Goal: Information Seeking & Learning: Learn about a topic

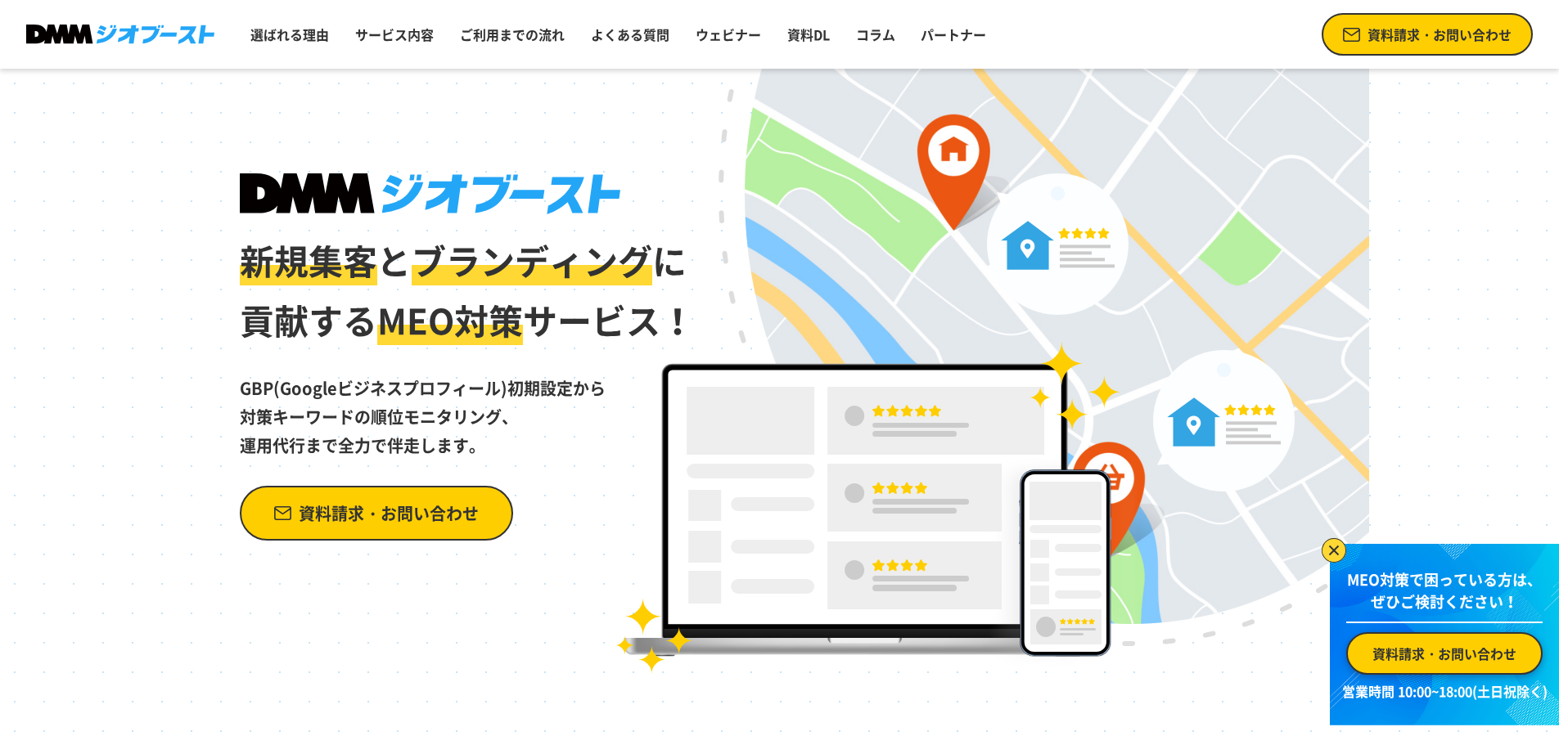
drag, startPoint x: 239, startPoint y: 383, endPoint x: 487, endPoint y: 430, distance: 252.4
click at [487, 430] on p "GBP(Googleビジネスプロフィール)初期設定から 対策キーワードの順位モニタリング、 運用代行まで全力で伴走します。" at bounding box center [468, 405] width 457 height 109
click at [485, 437] on p "GBP(Googleビジネスプロフィール)初期設定から 対策キーワードの順位モニタリング、 運用代行まで全力で伴走します。" at bounding box center [468, 405] width 457 height 109
drag, startPoint x: 479, startPoint y: 445, endPoint x: 238, endPoint y: 392, distance: 247.1
click at [238, 392] on div "新規集客 と ブランディング に 貢献する MEO対策 サービス！ GBP(Googleビジネスプロフィール)初期設定から 対策キーワードの順位モニタリング、…" at bounding box center [780, 371] width 1178 height 605
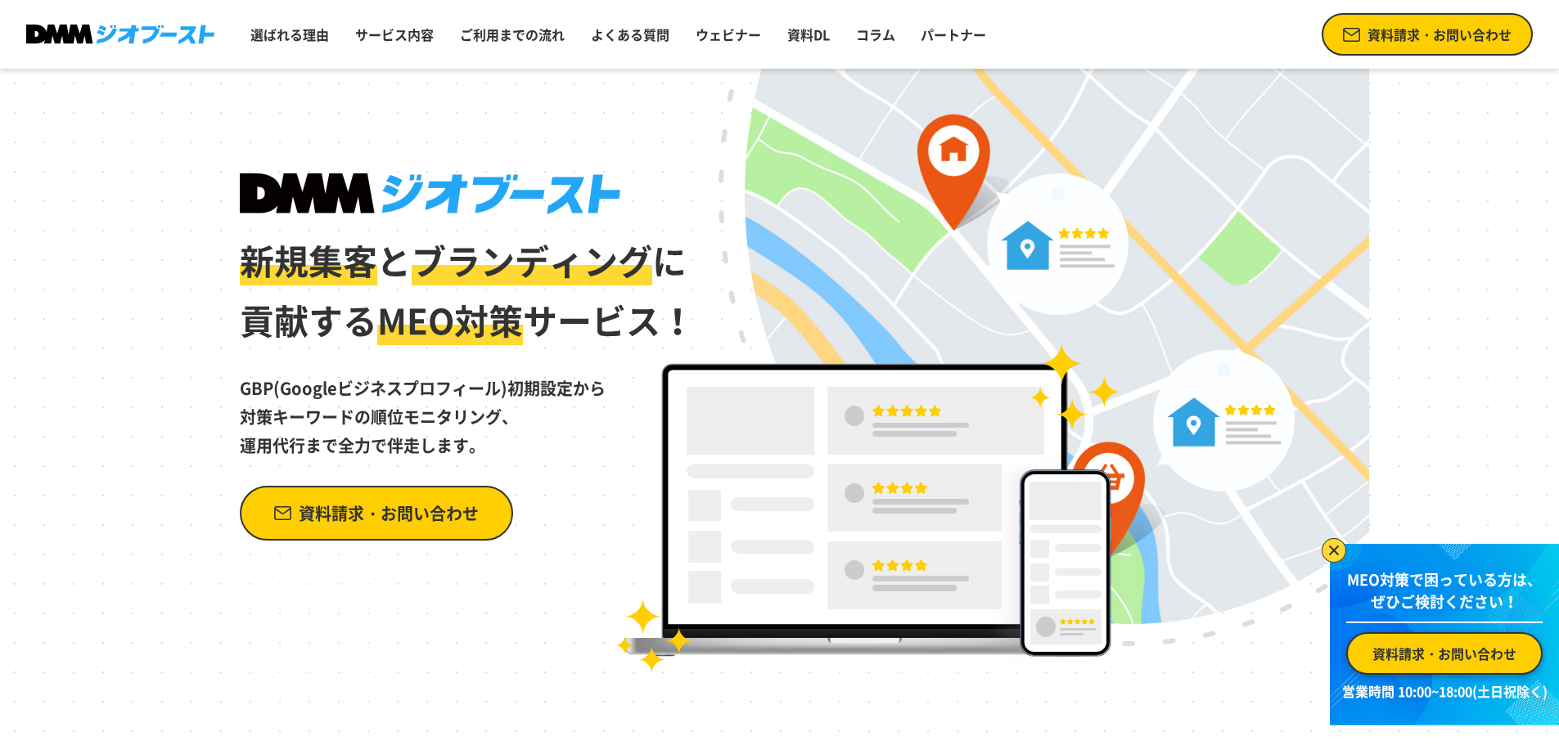
click at [238, 391] on div "新規集客 と ブランディング に 貢献する MEO対策 サービス！ GBP(Googleビジネスプロフィール)初期設定から 対策キーワードの順位モニタリング、…" at bounding box center [780, 371] width 1178 height 605
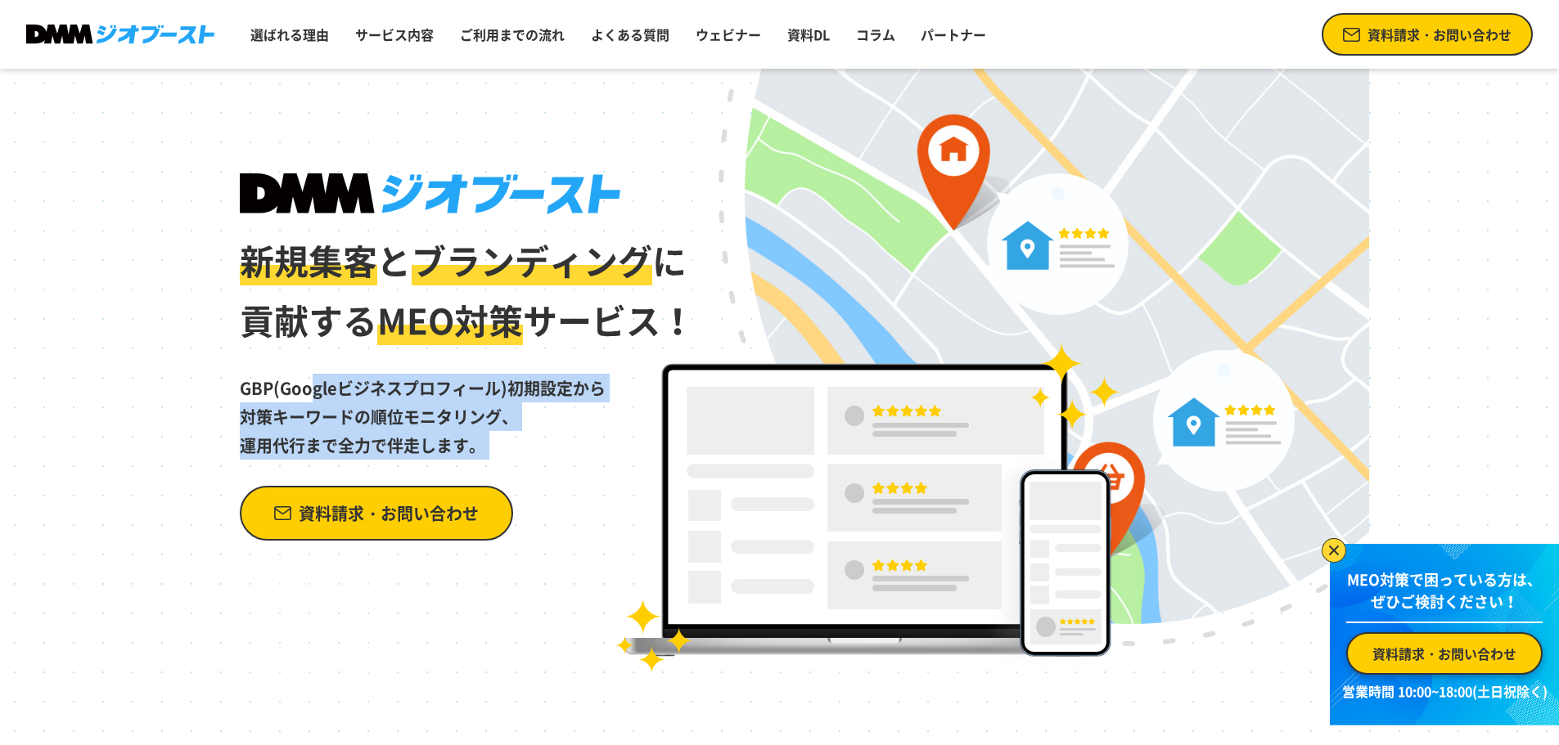
drag, startPoint x: 241, startPoint y: 387, endPoint x: 527, endPoint y: 466, distance: 296.1
click at [530, 466] on div "新規集客 と ブランディング に 貢献する MEO対策 サービス！ GBP(Googleビジネスプロフィール)初期設定から 対策キーワードの順位モニタリング、…" at bounding box center [468, 356] width 457 height 367
click at [524, 466] on div "新規集客 と ブランディング に 貢献する MEO対策 サービス！ GBP(Googleビジネスプロフィール)初期設定から 対策キーワードの順位モニタリング、…" at bounding box center [468, 356] width 457 height 367
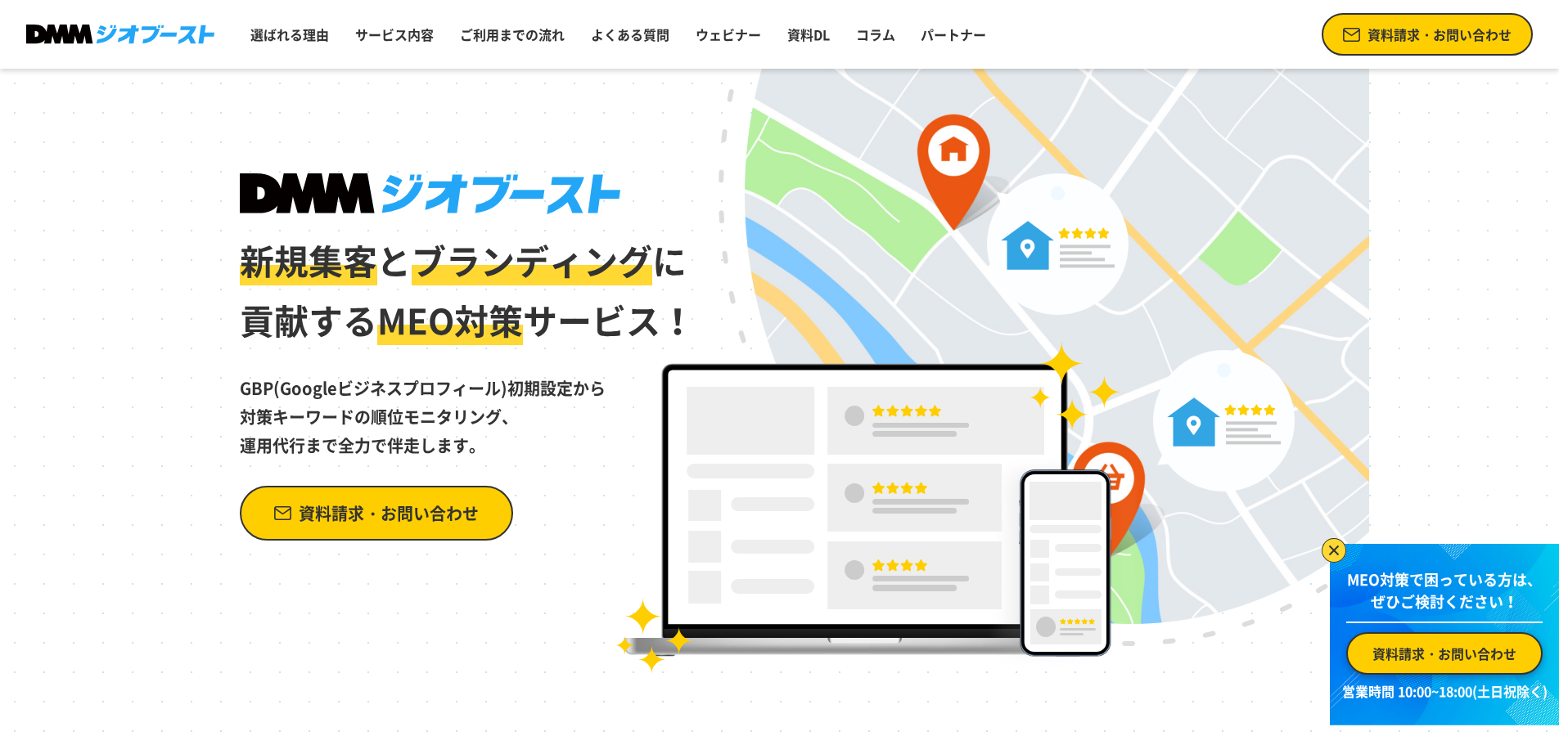
click at [492, 450] on p "GBP(Googleビジネスプロフィール)初期設定から 対策キーワードの順位モニタリング、 運用代行まで全力で伴走します。" at bounding box center [468, 405] width 457 height 109
drag, startPoint x: 484, startPoint y: 447, endPoint x: 219, endPoint y: 380, distance: 273.2
click at [219, 380] on div "新規集客 と ブランディング に 貢献する MEO対策 サービス！ GBP(Googleビジネスプロフィール)初期設定から 対策キーワードの順位モニタリング、…" at bounding box center [780, 371] width 1178 height 605
click at [205, 376] on div "新規集客 と ブランディング に 貢献する MEO対策 サービス！ GBP(Googleビジネスプロフィール)初期設定から 対策キーワードの順位モニタリング、…" at bounding box center [780, 371] width 1178 height 605
drag, startPoint x: 209, startPoint y: 376, endPoint x: 506, endPoint y: 434, distance: 302.5
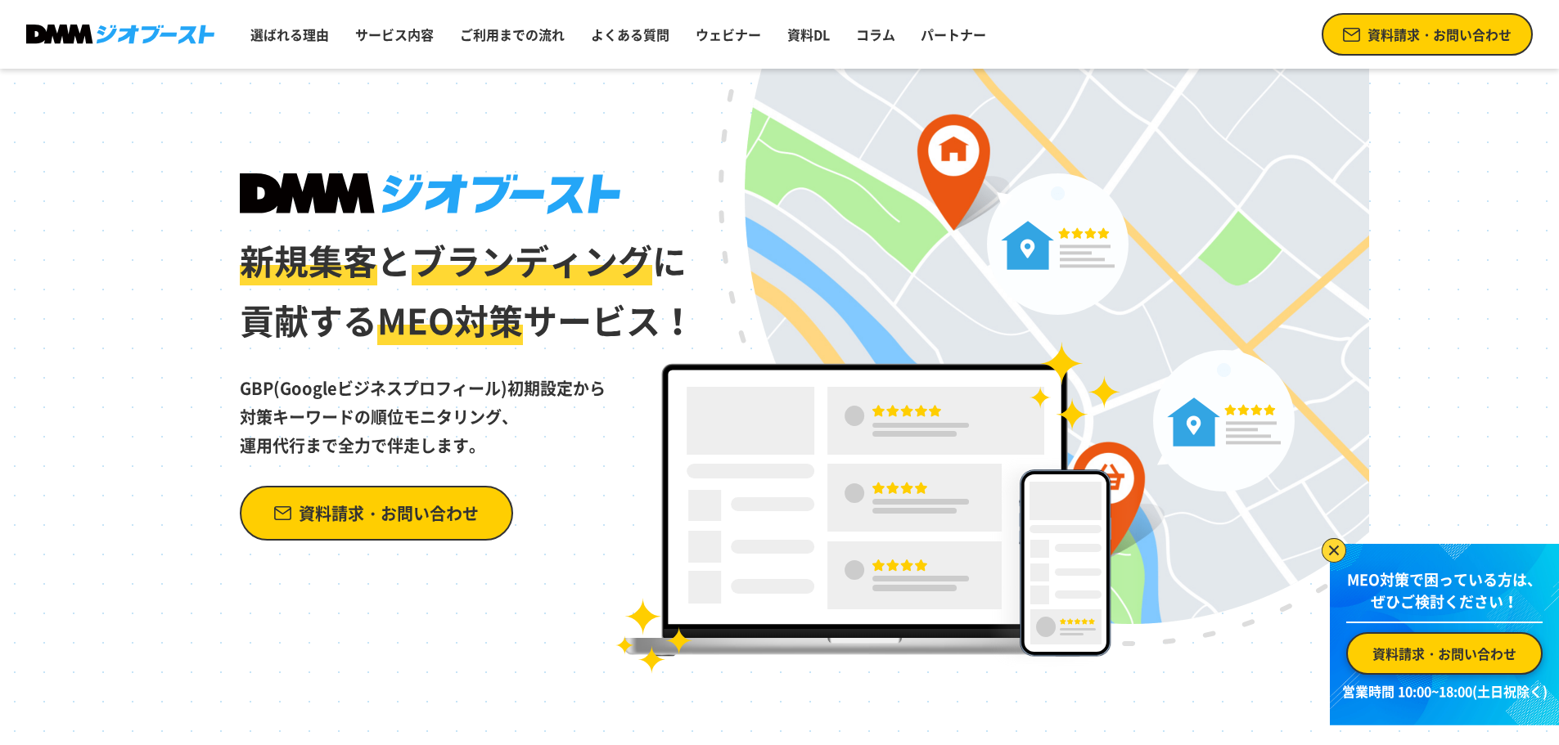
click at [506, 434] on div "新規集客 と ブランディング に 貢献する MEO対策 サービス！ GBP(Googleビジネスプロフィール)初期設定から 対策キーワードの順位モニタリング、…" at bounding box center [780, 371] width 1178 height 605
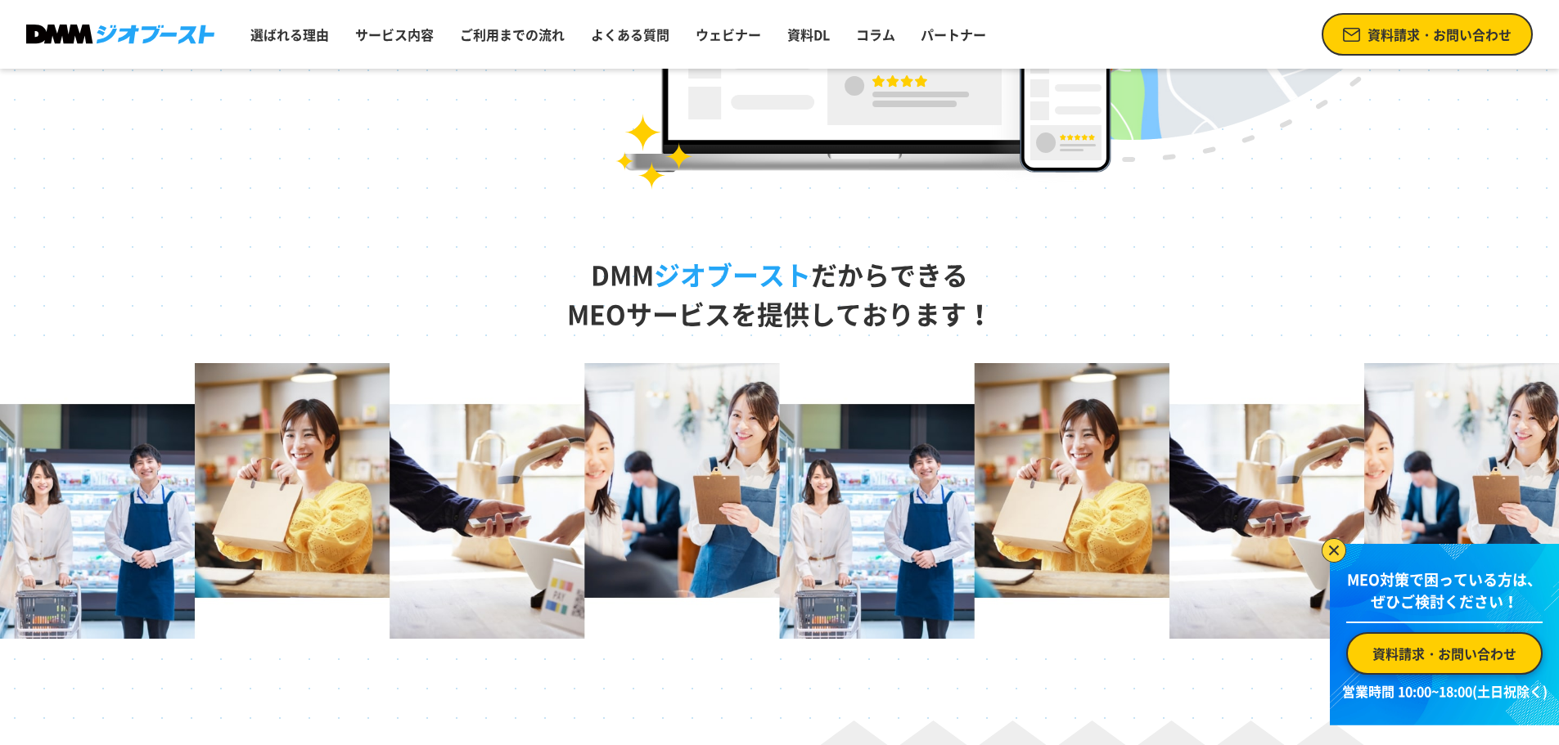
scroll to position [491, 0]
